Goal: Task Accomplishment & Management: Complete application form

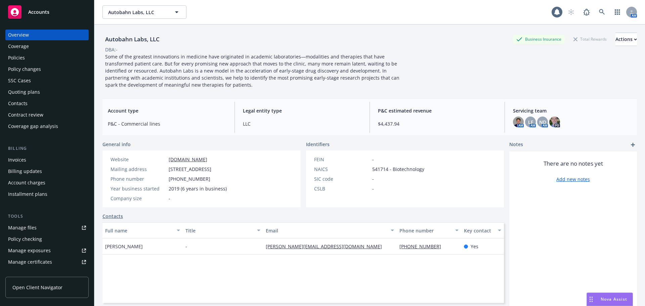
click at [28, 102] on div "Contacts" at bounding box center [47, 103] width 78 height 11
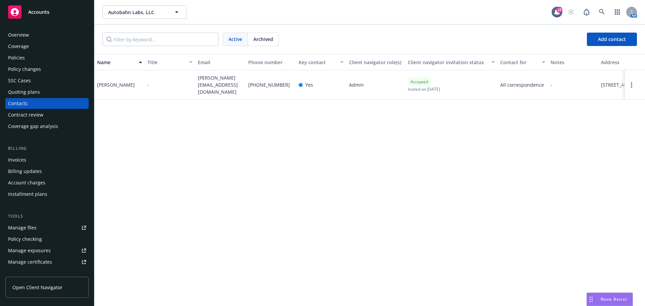
click at [26, 94] on div "Quoting plans" at bounding box center [24, 92] width 32 height 11
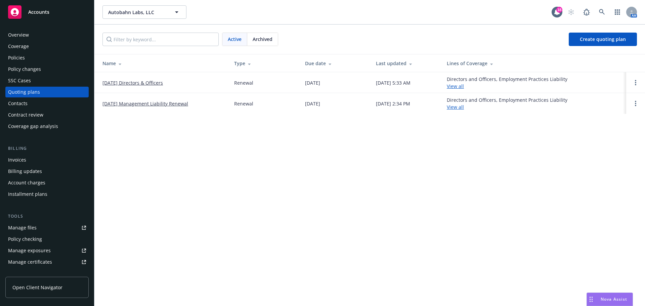
click at [137, 85] on link "9/1/2025 Directors & Officers" at bounding box center [132, 82] width 60 height 7
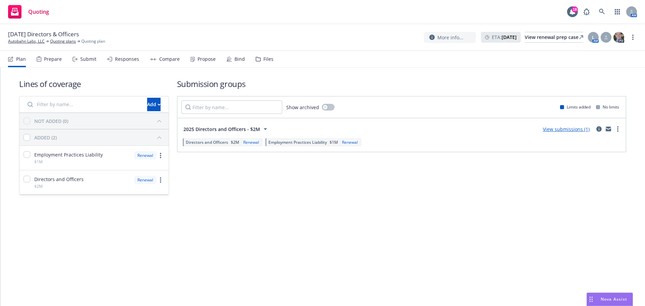
click at [203, 58] on div "Propose" at bounding box center [207, 58] width 18 height 5
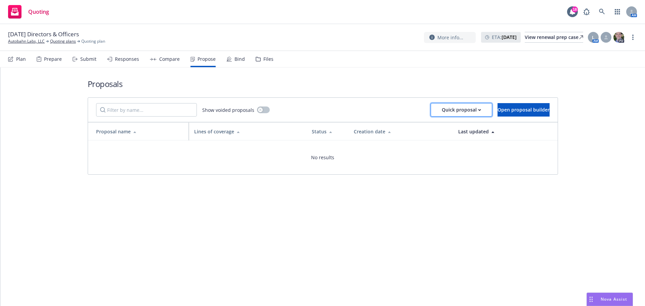
drag, startPoint x: 448, startPoint y: 110, endPoint x: 452, endPoint y: 114, distance: 6.2
click at [448, 110] on div "Quick proposal" at bounding box center [461, 110] width 39 height 13
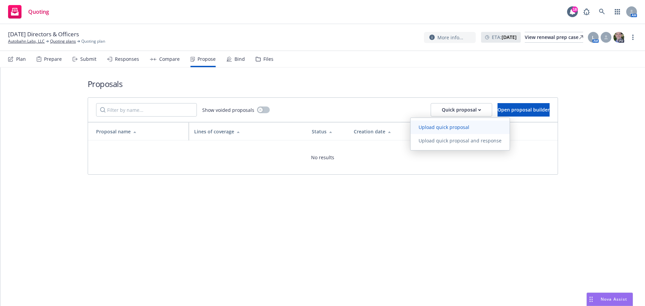
click at [451, 128] on span "Upload quick proposal" at bounding box center [444, 127] width 67 height 6
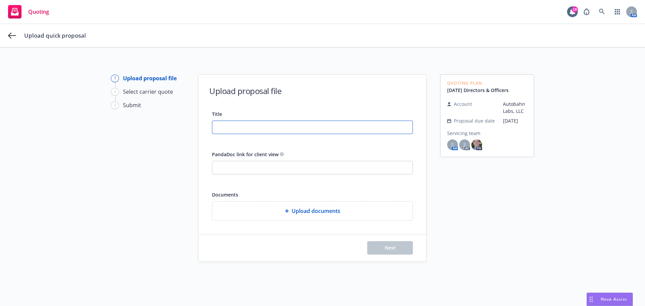
click at [244, 131] on input "Title" at bounding box center [312, 127] width 200 height 13
type input "25-26 Management Liability Proposal"
click at [393, 250] on span "Next" at bounding box center [390, 248] width 11 height 6
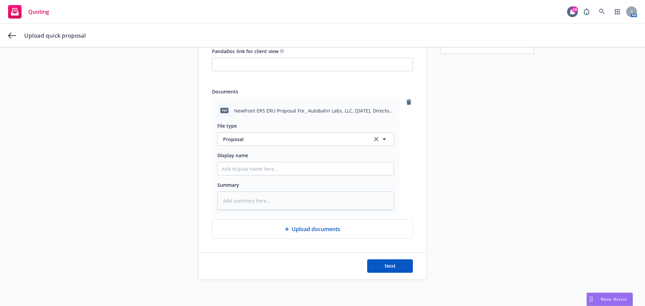
scroll to position [104, 0]
click at [236, 168] on input "Display name" at bounding box center [306, 168] width 176 height 13
click at [273, 165] on input "Display name" at bounding box center [306, 168] width 176 height 13
type textarea "x"
type input "8"
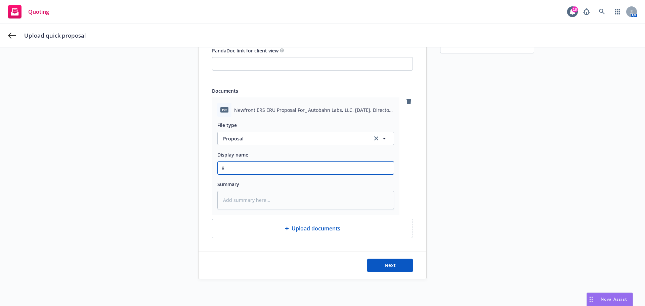
type textarea "x"
type input "9"
type textarea "x"
type input "9/"
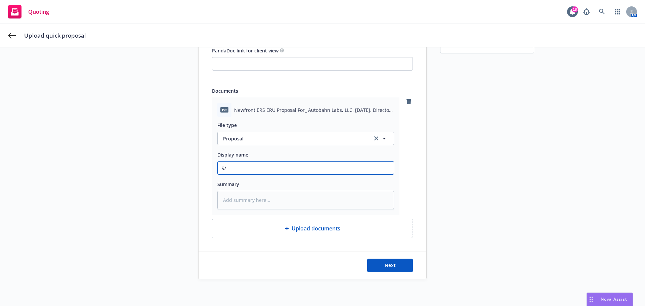
type textarea "x"
type input "9/1"
type textarea "x"
type input "9/1/"
type textarea "x"
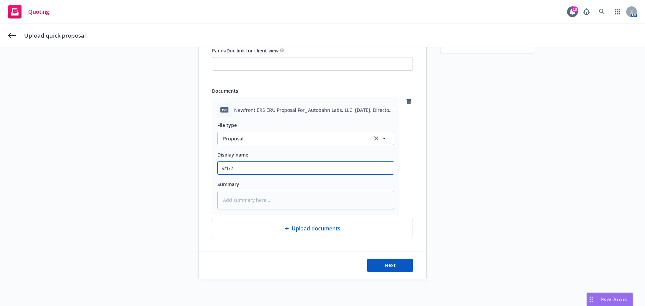
type input "9/1/20"
type textarea "x"
type input "9/1/202"
type textarea "x"
type input "9/1/2025"
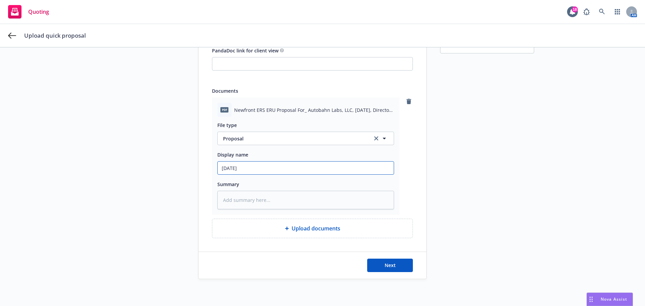
type textarea "x"
type input "9/1/2025"
type textarea "x"
type input "9/1/2025 M"
type textarea "x"
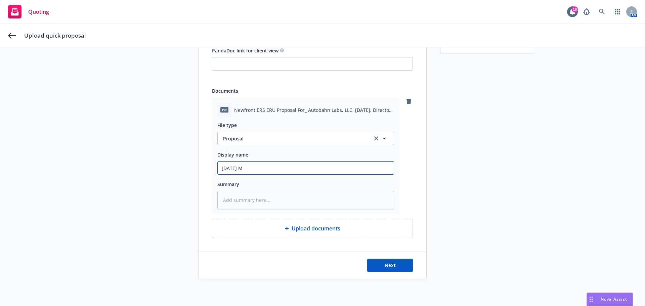
type input "9/1/2025 Ma"
type textarea "x"
type input "9/1/2025 Man"
type textarea "x"
type input "9/1/2025 Mana"
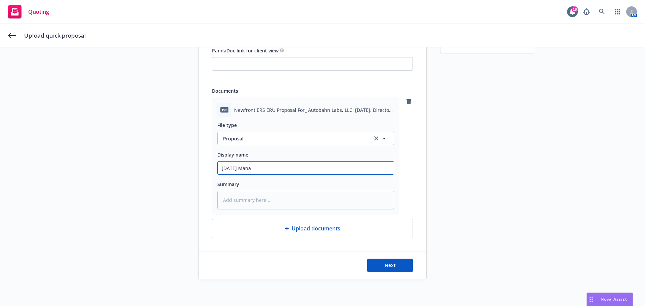
type textarea "x"
type input "9/1/2025 Manag"
type textarea "x"
type input "9/1/2025 Manage"
type textarea "x"
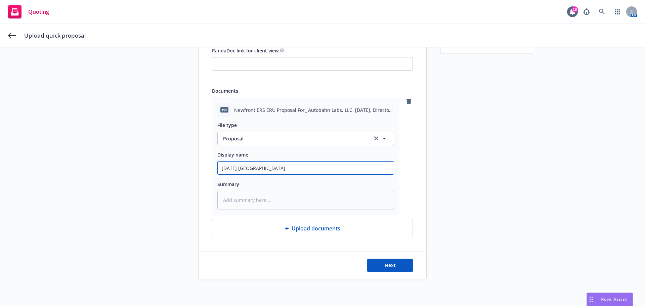
type input "9/1/2025 Manageme"
type textarea "x"
type input "9/1/2025 Managemen"
type textarea "x"
type input "9/1/2025 Management"
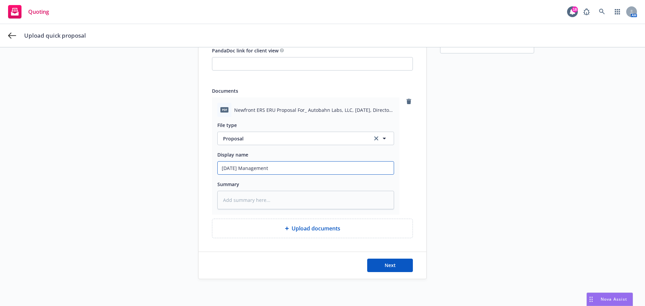
type textarea "x"
type input "9/1/2025 Management"
type textarea "x"
type input "9/1/2025 Management L"
type textarea "x"
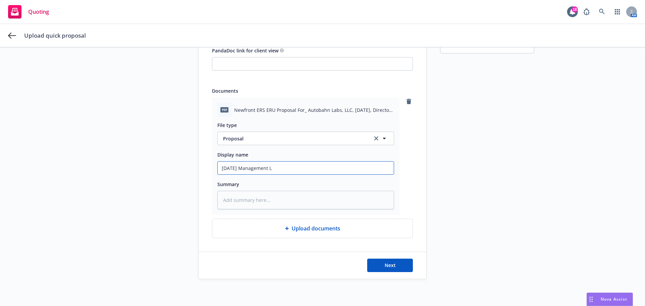
type input "9/1/2025 Management Li"
type textarea "x"
type input "9/1/2025 Management Lia"
type textarea "x"
type input "9/1/2025 Management Liab"
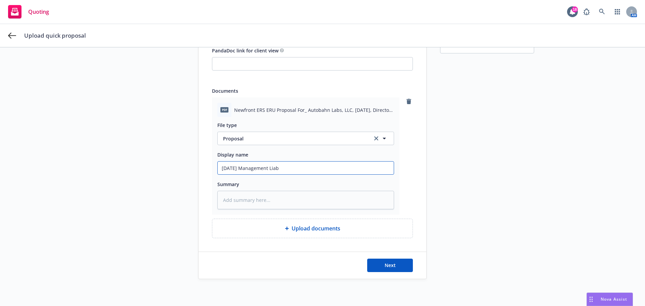
type textarea "x"
type input "9/1/2025 Management Liabi"
type textarea "x"
type input "9/1/2025 Management Liabil"
type textarea "x"
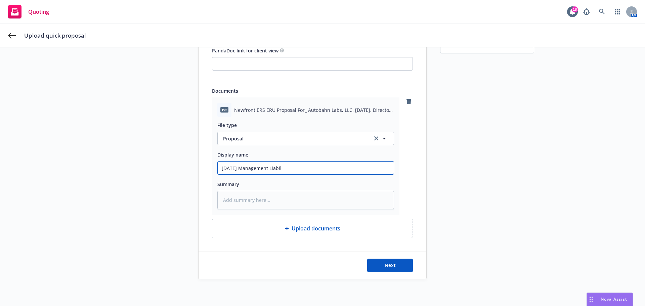
type input "9/1/2025 Management Liabili"
type textarea "x"
type input "9/1/2025 Management Liabilit"
type textarea "x"
type input "9/1/2025 Management Liability"
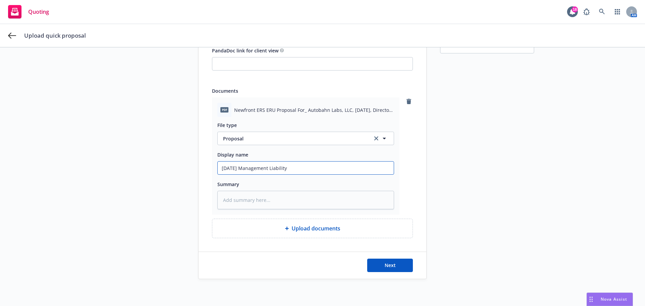
type textarea "x"
type input "9/1/2025 Management Liability"
type textarea "x"
type input "9/1/2025 Management Liability P"
type textarea "x"
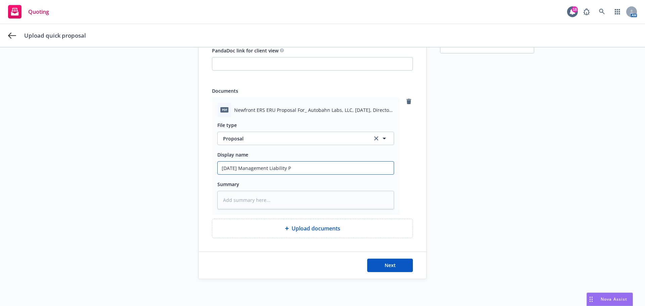
type input "9/1/2025 Management Liability Pr"
type textarea "x"
type input "9/1/2025 Management Liability Pro"
type textarea "x"
type input "9/1/2025 Management Liability Prop"
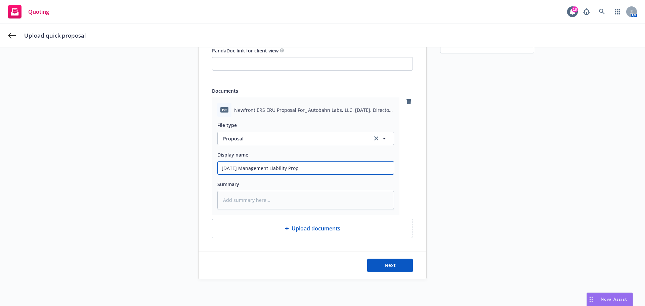
type textarea "x"
type input "9/1/2025 Management Liability Propo"
type textarea "x"
type input "9/1/2025 Management Liability Propos"
type textarea "x"
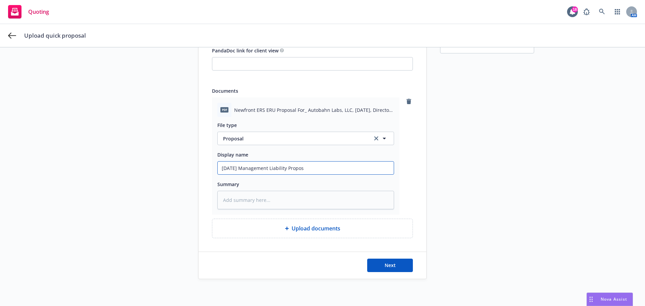
type input "9/1/2025 Management Liability Proposa"
type textarea "x"
type input "9/1/2025 Management Liability Proposal"
type textarea "x"
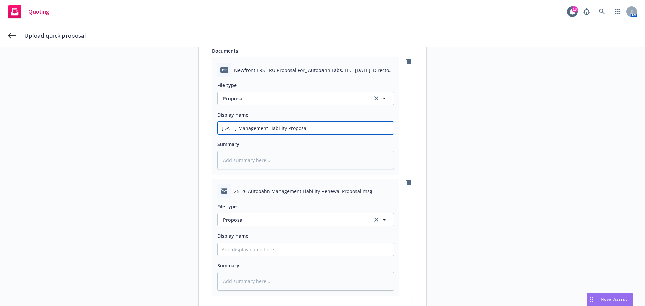
scroll to position [225, 0]
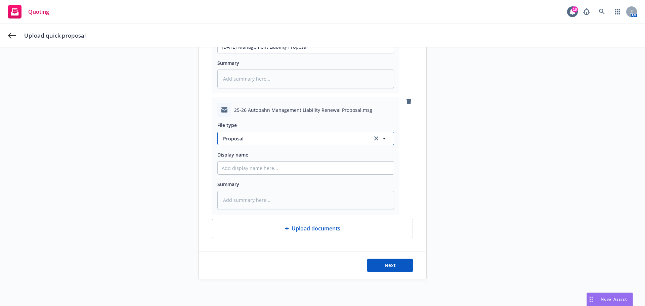
click at [246, 135] on span "Proposal" at bounding box center [293, 138] width 141 height 7
type input "email"
click at [246, 164] on div "Email" at bounding box center [306, 157] width 176 height 18
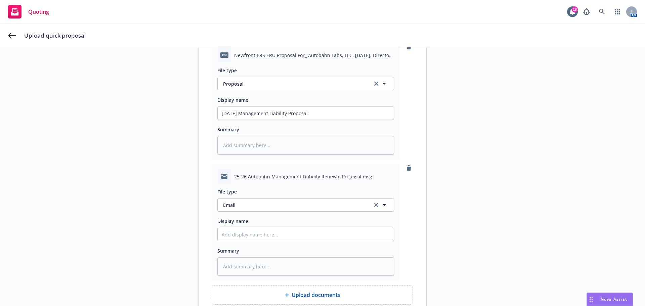
scroll to position [124, 0]
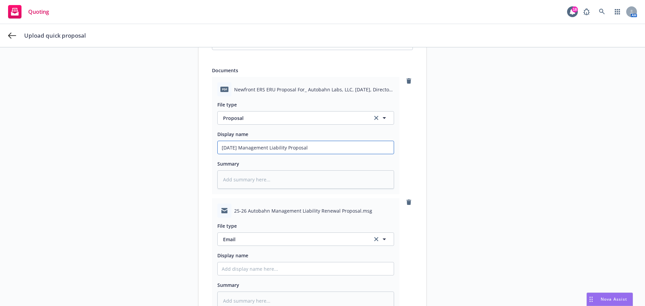
drag, startPoint x: 317, startPoint y: 148, endPoint x: 187, endPoint y: 148, distance: 130.0
click at [187, 148] on div "1 Upload proposal file 2 Select carrier quote 3 Submit Upload proposal file Tit…" at bounding box center [322, 165] width 629 height 430
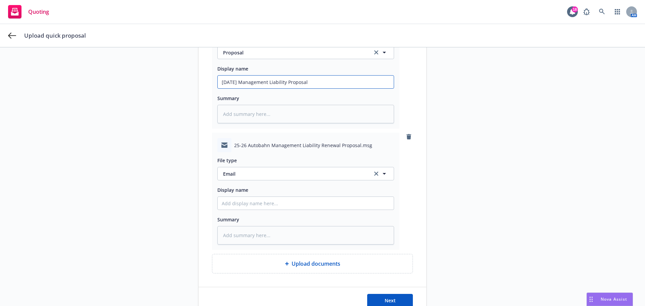
scroll to position [192, 0]
click at [238, 201] on input "Display name" at bounding box center [306, 201] width 176 height 13
paste input "9/1/2025 Management Liability Proposal"
type textarea "x"
type input "9/1/2025 Management Liability Proposal"
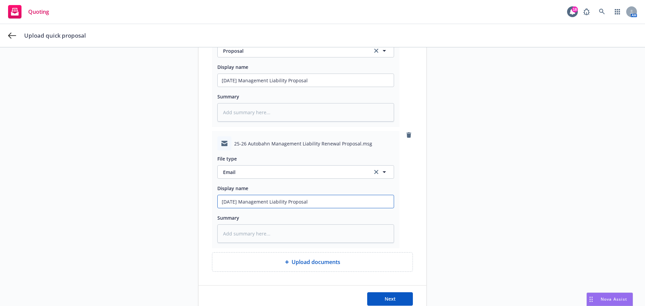
type textarea "x"
type input "9/1/2025 Management Liability Proposal"
type textarea "x"
type input "9/1/2025 Management Liability Proposal E"
type textarea "x"
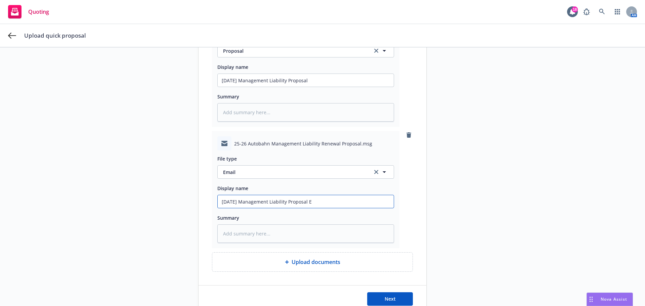
type input "9/1/2025 Management Liability Proposal EM"
type textarea "x"
type input "9/1/2025 Management Liability Proposal EM"
type textarea "x"
type input "9/1/2025 Management Liability Proposal EM t"
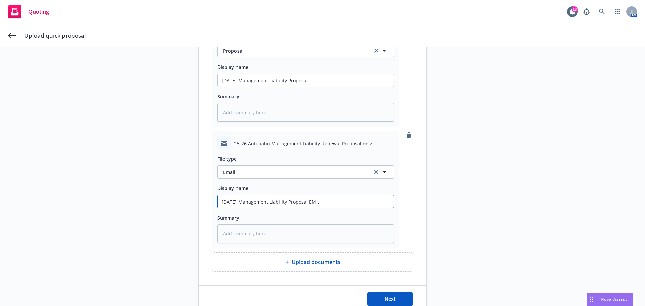
type textarea "x"
type input "9/1/2025 Management Liability Proposal EM to"
type textarea "x"
type input "9/1/2025 Management Liability Proposal EM to"
type textarea "x"
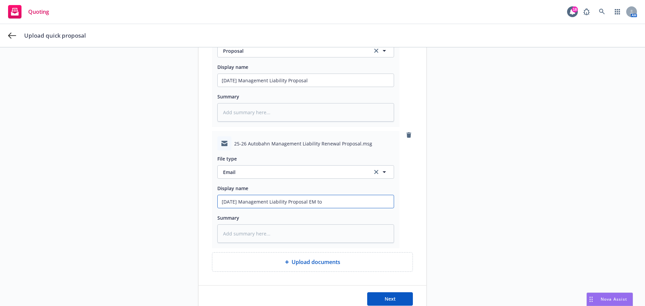
type input "9/1/2025 Management Liability Proposal EM to I"
type textarea "x"
type input "9/1/2025 Management Liability Proposal EM to IN"
type textarea "x"
type input "9/1/2025 Management Liability Proposal EM to INS"
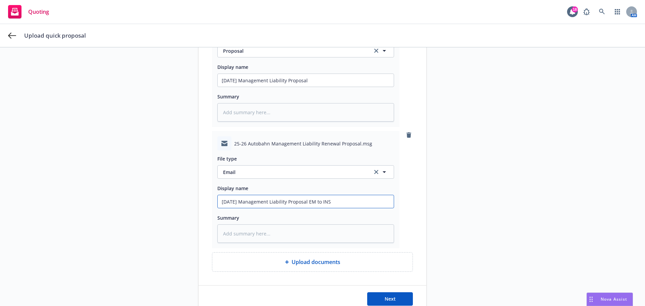
type textarea "x"
type input "9/1/2025 Management Liability Proposal EM to INSD"
click at [389, 298] on span "Next" at bounding box center [390, 299] width 11 height 6
type textarea "x"
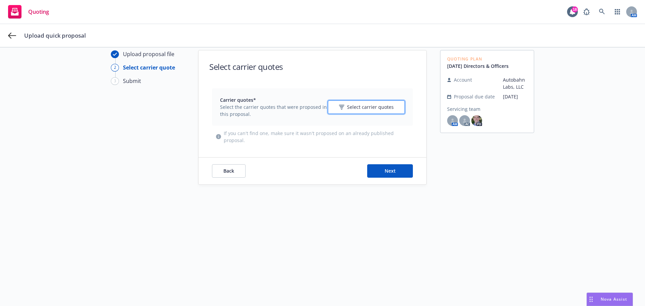
click at [340, 108] on icon "button" at bounding box center [341, 108] width 3 height 1
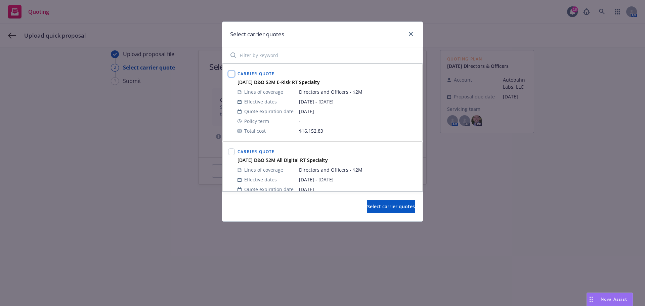
click at [232, 74] on input "checkbox" at bounding box center [231, 74] width 7 height 7
checkbox input "true"
drag, startPoint x: 232, startPoint y: 155, endPoint x: 236, endPoint y: 166, distance: 11.9
click at [232, 156] on div at bounding box center [231, 153] width 7 height 8
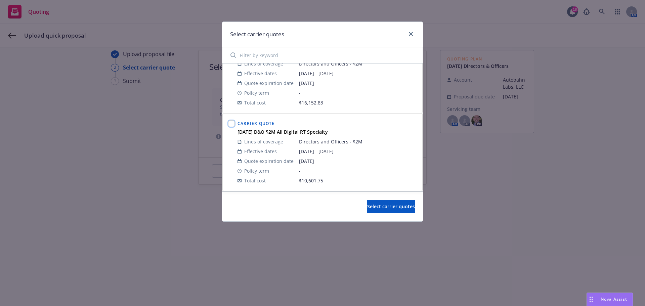
click at [231, 124] on input "checkbox" at bounding box center [231, 123] width 7 height 7
checkbox input "true"
click at [370, 207] on span "Select carrier quotes" at bounding box center [391, 206] width 48 height 6
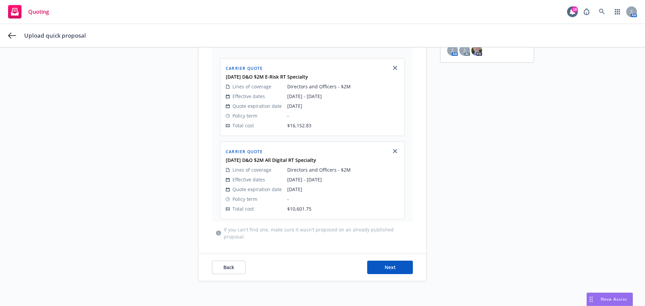
scroll to position [96, 0]
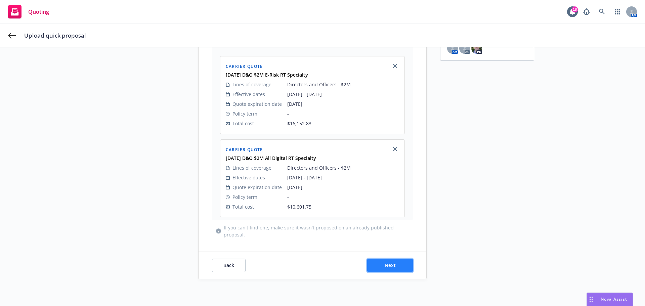
click at [386, 265] on span "Next" at bounding box center [390, 265] width 11 height 6
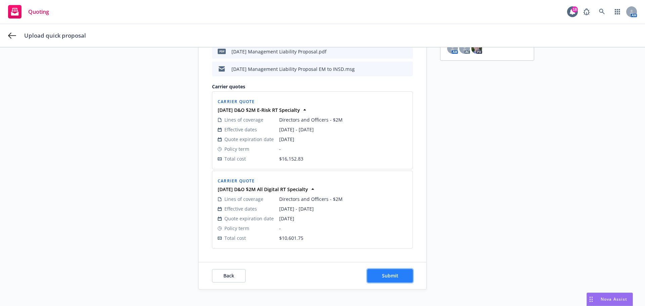
drag, startPoint x: 393, startPoint y: 276, endPoint x: 379, endPoint y: 278, distance: 13.9
click at [393, 276] on span "Submit" at bounding box center [390, 276] width 16 height 6
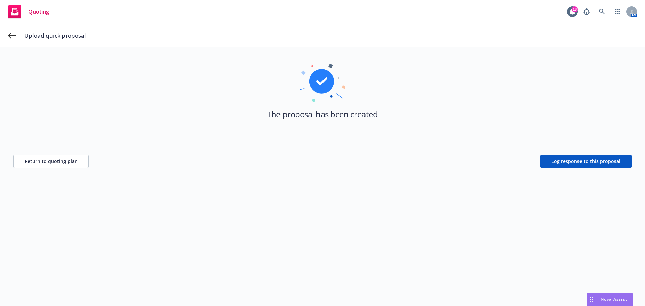
click at [41, 36] on span "Upload quick proposal" at bounding box center [55, 36] width 62 height 8
